Goal: Check status: Check status

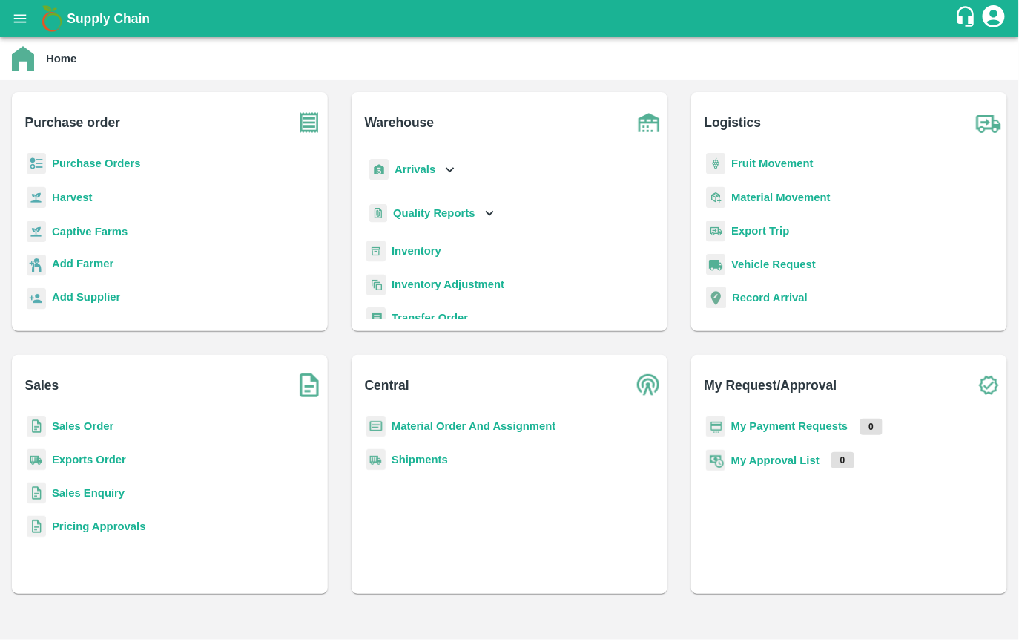
click at [113, 160] on b "Purchase Orders" at bounding box center [96, 163] width 89 height 12
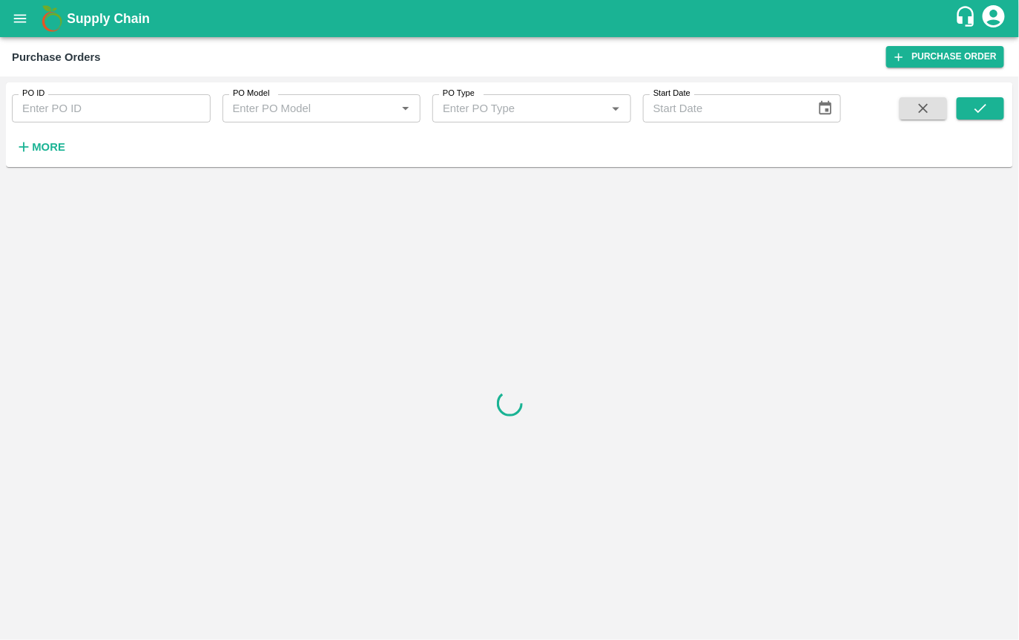
click at [147, 111] on input "PO ID" at bounding box center [111, 108] width 199 height 28
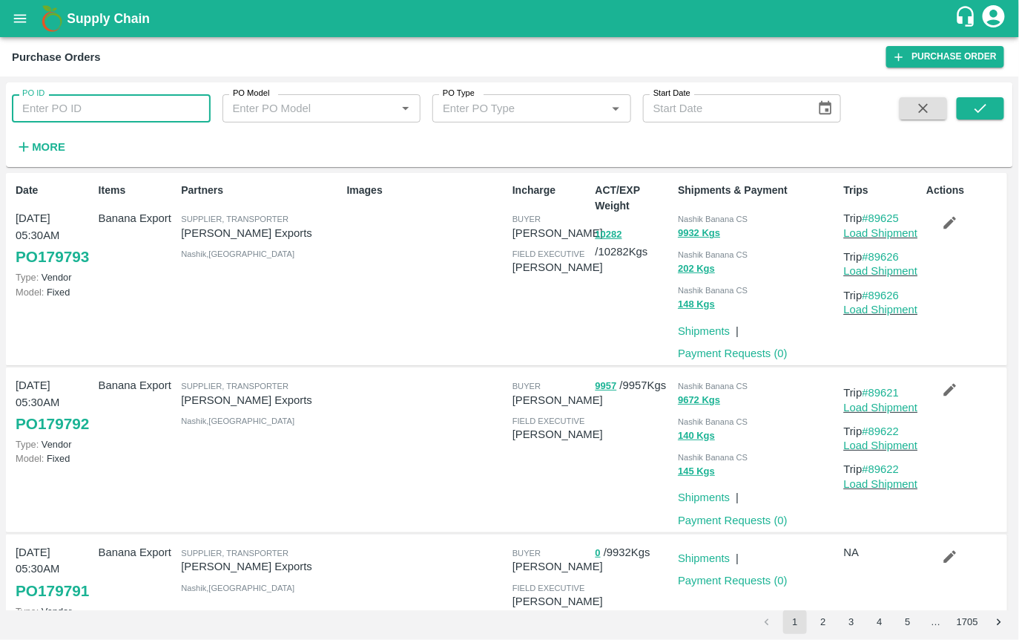
paste input "179758"
type input "179758"
click at [976, 104] on icon "submit" at bounding box center [981, 108] width 16 height 16
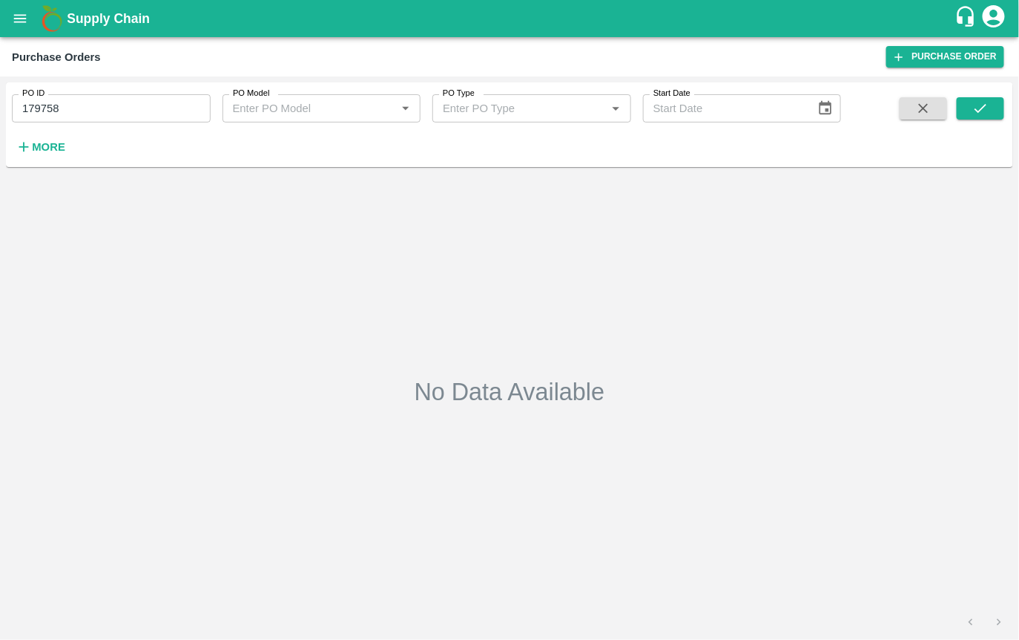
click at [57, 143] on strong "More" at bounding box center [48, 147] width 33 height 12
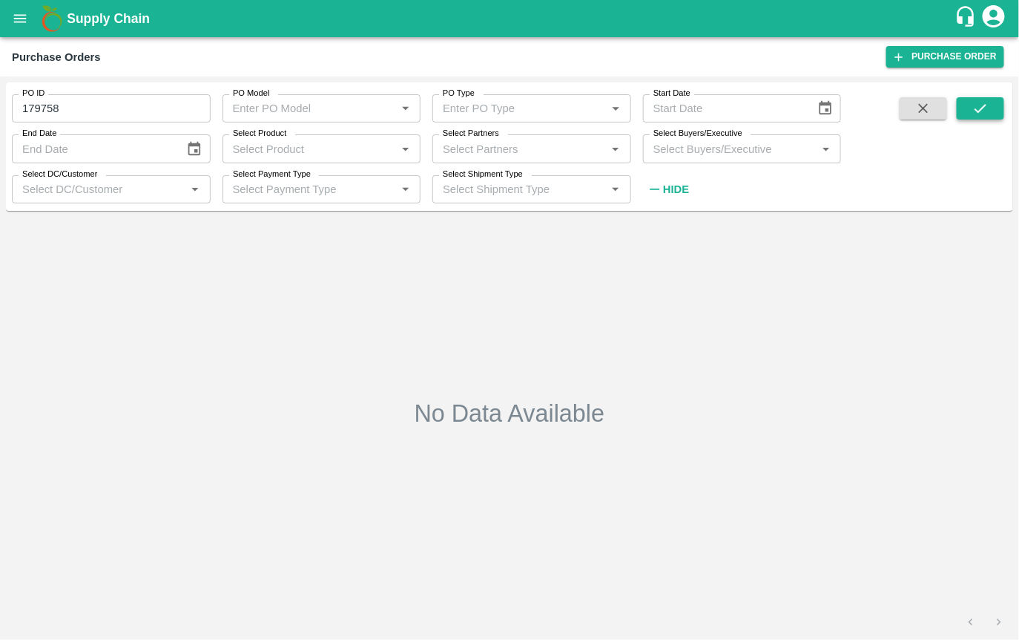
click at [967, 106] on button "submit" at bounding box center [980, 108] width 47 height 22
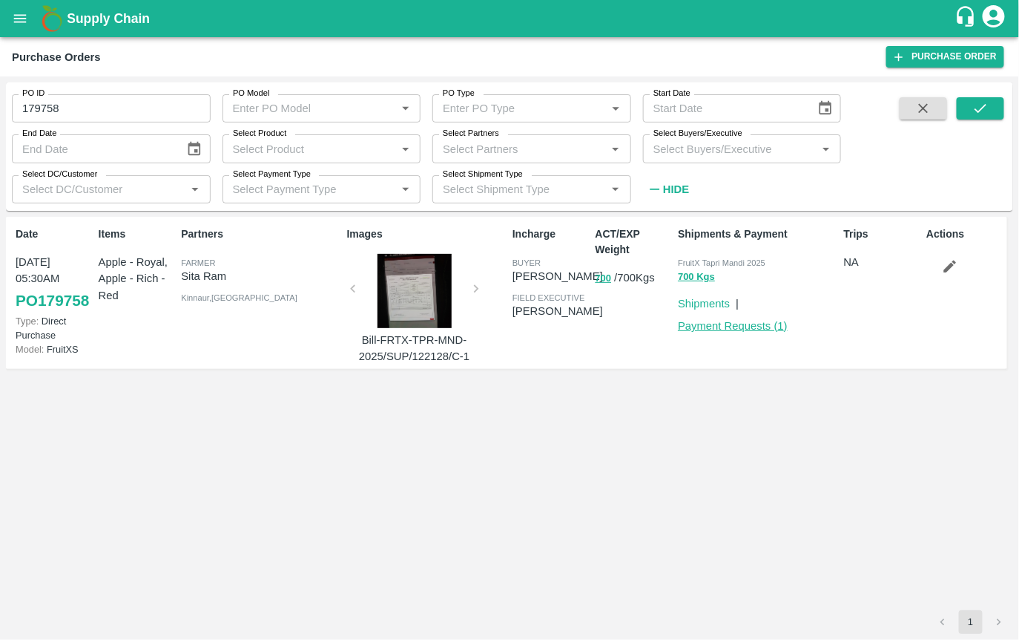
click at [708, 324] on link "Payment Requests ( 1 )" at bounding box center [733, 326] width 110 height 12
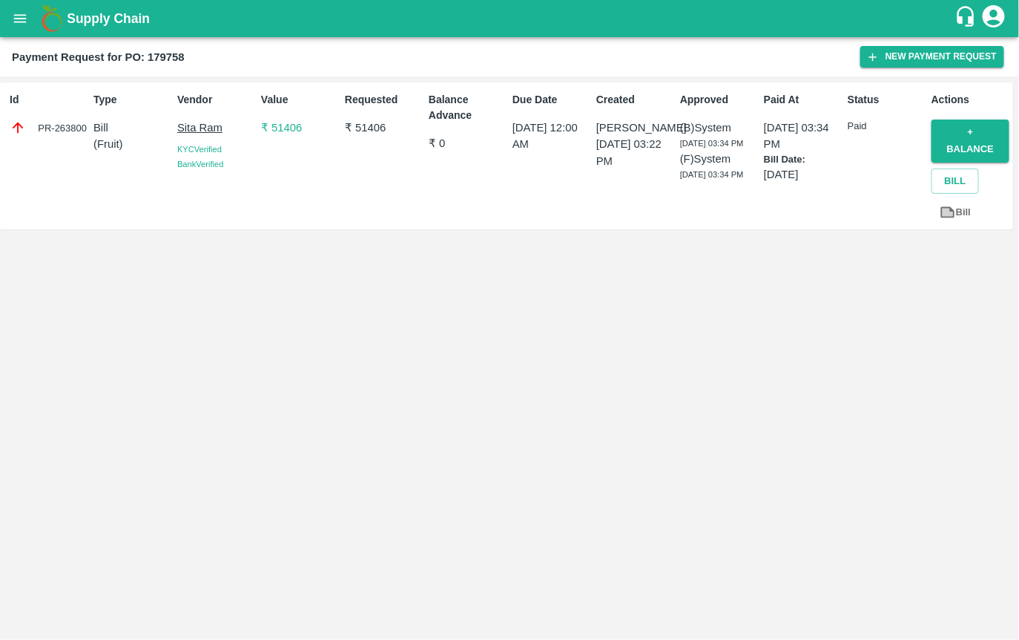
click at [68, 124] on div "PR-263800" at bounding box center [49, 127] width 78 height 16
copy div "263800"
click at [419, 12] on h1 "Supply Chain" at bounding box center [511, 18] width 888 height 21
